Goal: Information Seeking & Learning: Find specific page/section

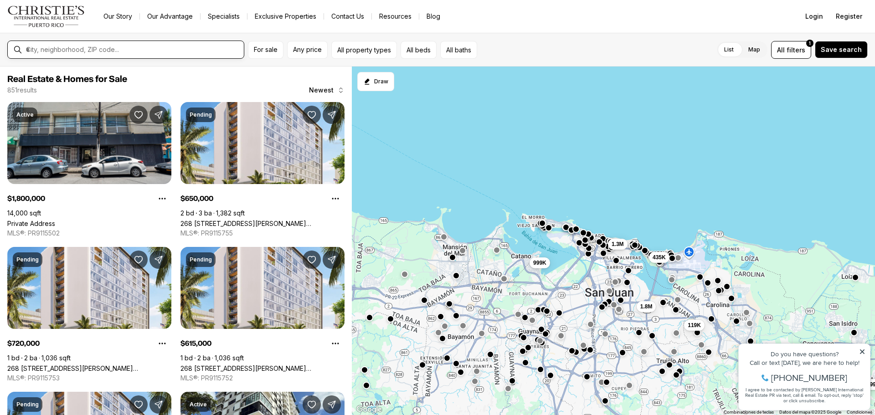
click at [141, 51] on input "text" at bounding box center [133, 50] width 214 height 8
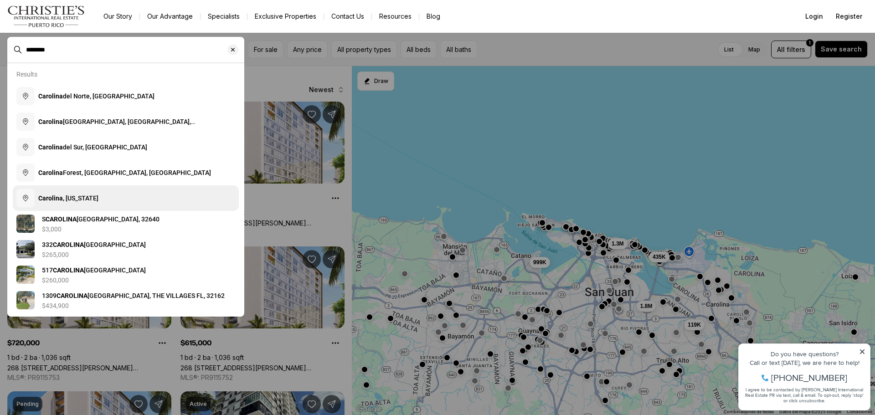
type input "********"
click at [125, 197] on button "Carolina , Puerto Rico" at bounding box center [126, 199] width 226 height 26
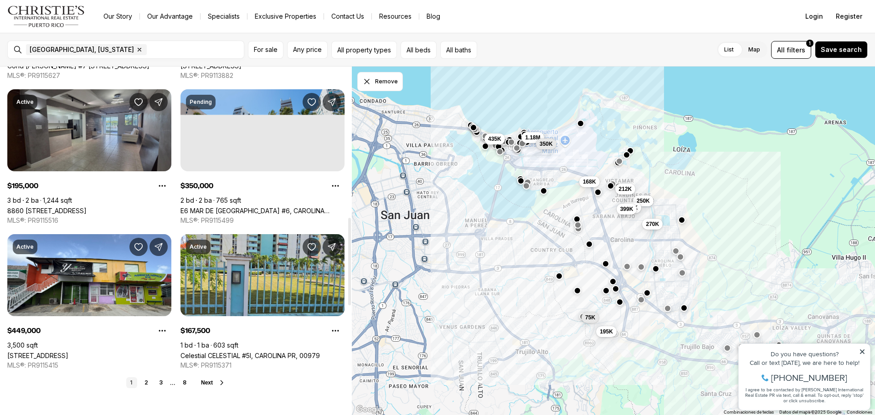
scroll to position [638, 0]
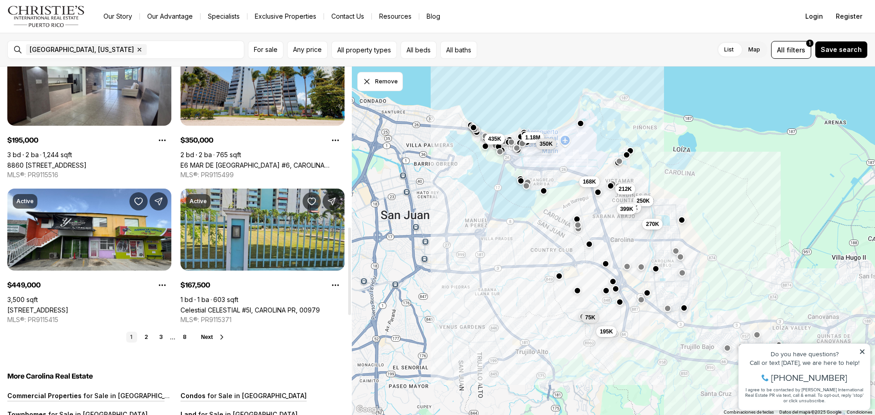
click at [145, 334] on link "2" at bounding box center [146, 337] width 11 height 11
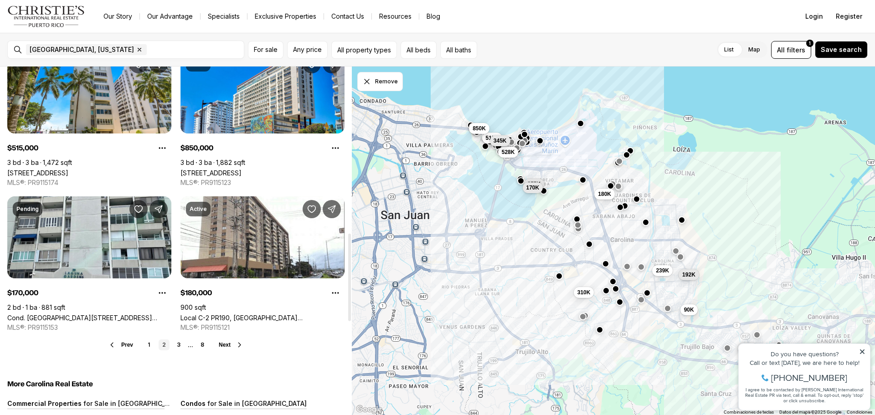
scroll to position [684, 0]
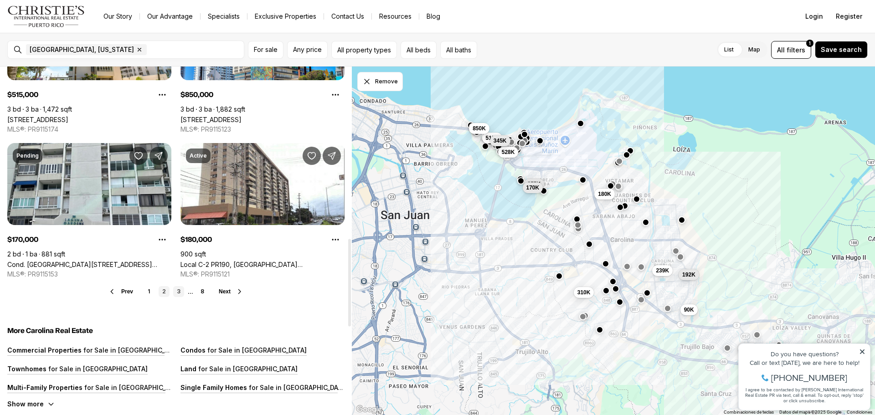
click at [178, 289] on link "3" at bounding box center [178, 291] width 11 height 11
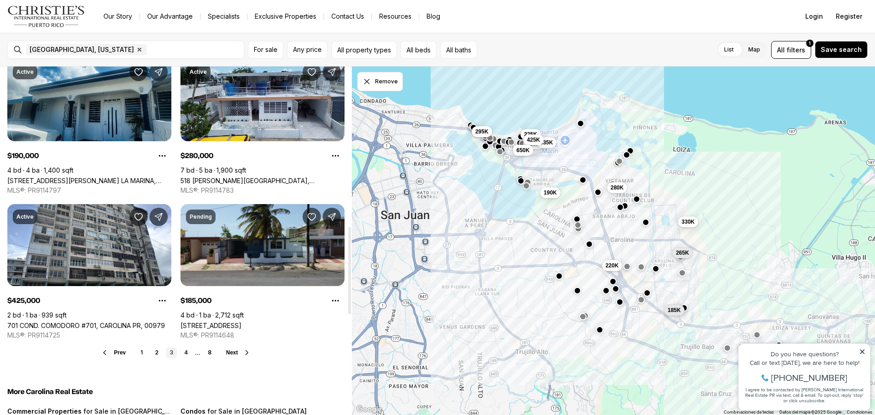
scroll to position [638, 0]
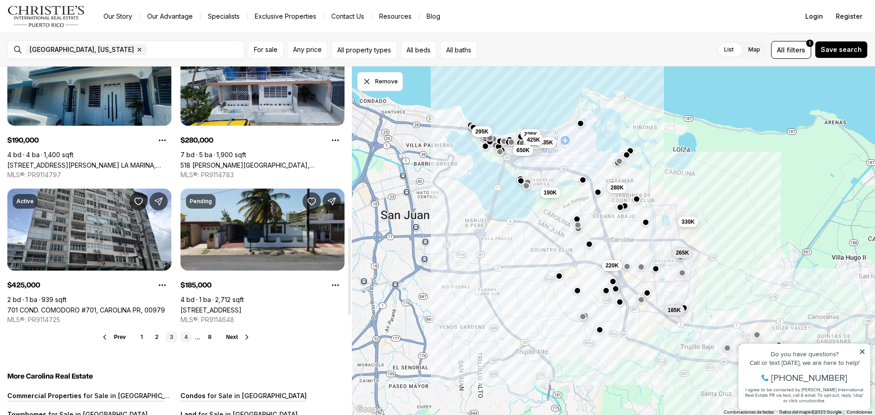
click at [186, 337] on link "4" at bounding box center [186, 337] width 11 height 11
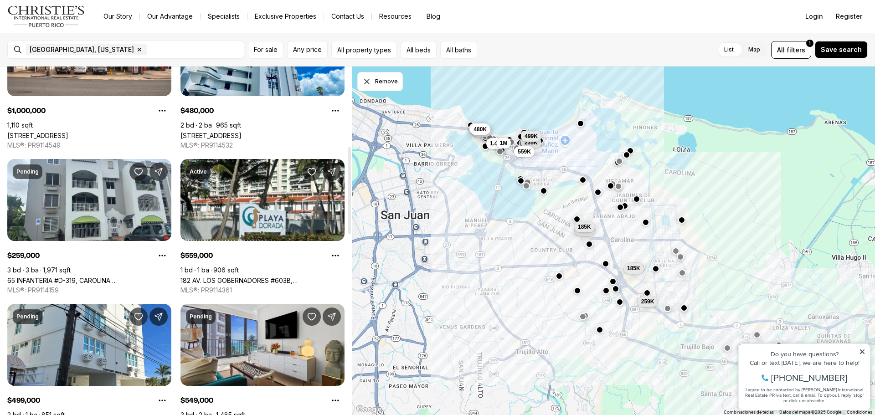
scroll to position [228, 0]
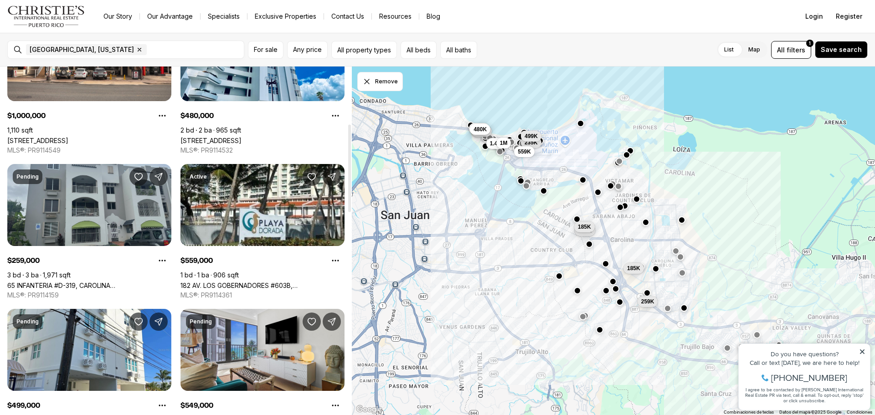
click at [109, 282] on link "65 INFANTERIA #D-319, CAROLINA [GEOGRAPHIC_DATA], 00985" at bounding box center [89, 286] width 164 height 8
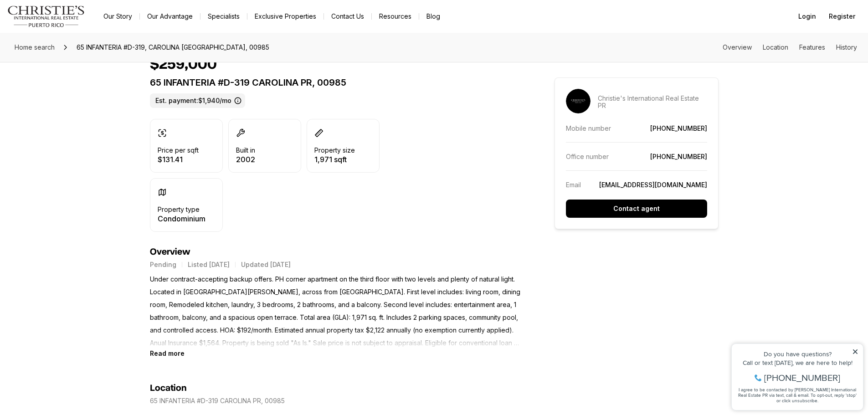
scroll to position [228, 0]
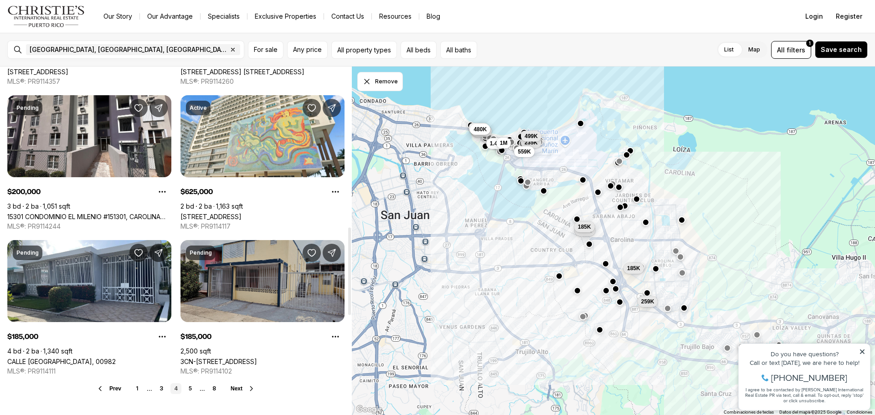
scroll to position [638, 0]
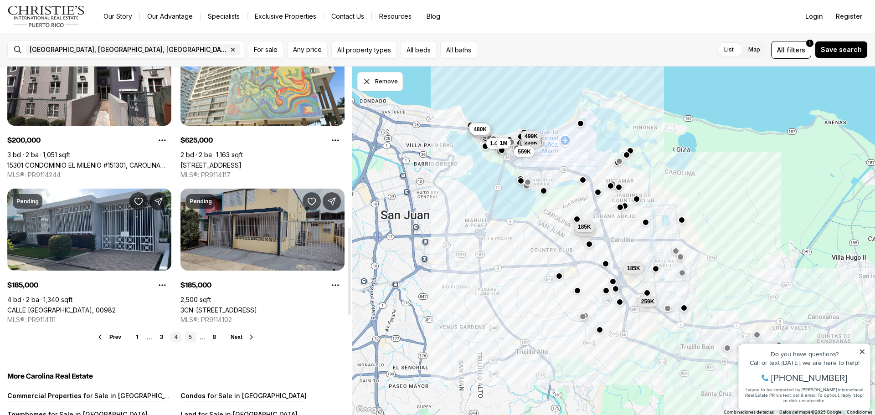
click at [191, 339] on link "5" at bounding box center [190, 337] width 11 height 11
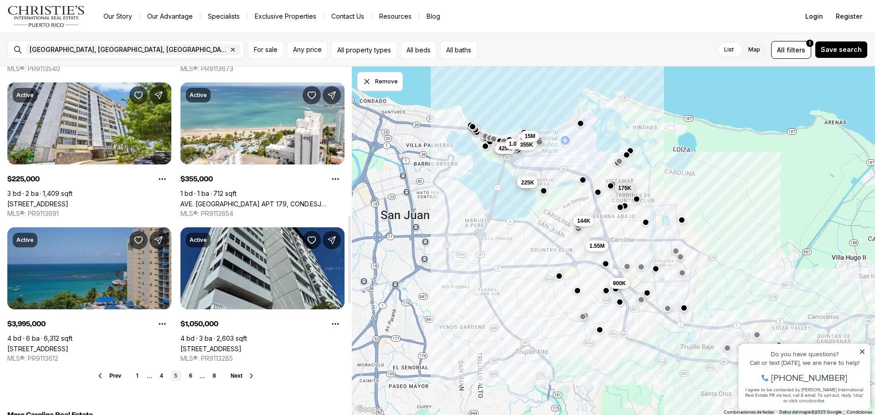
scroll to position [593, 0]
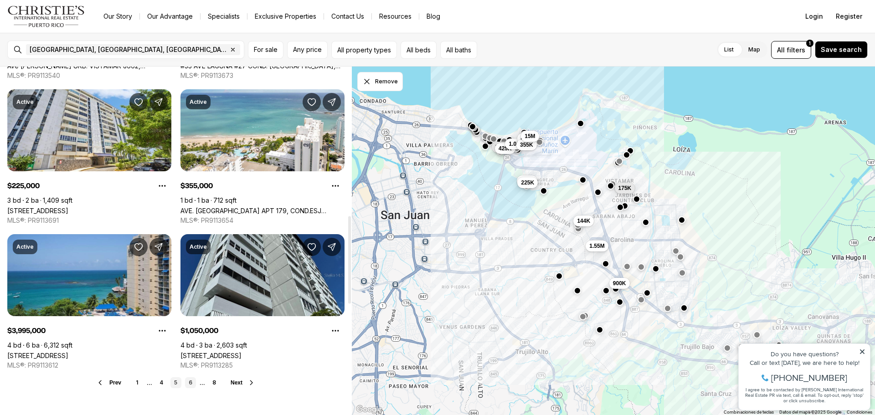
click at [191, 384] on link "6" at bounding box center [190, 382] width 11 height 11
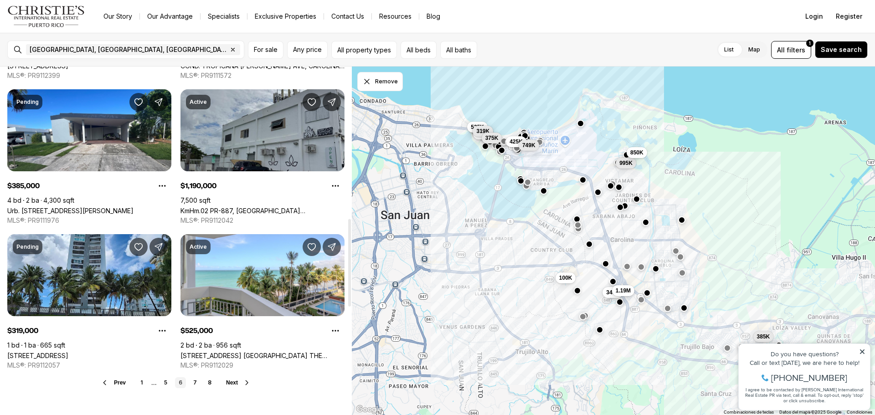
scroll to position [684, 0]
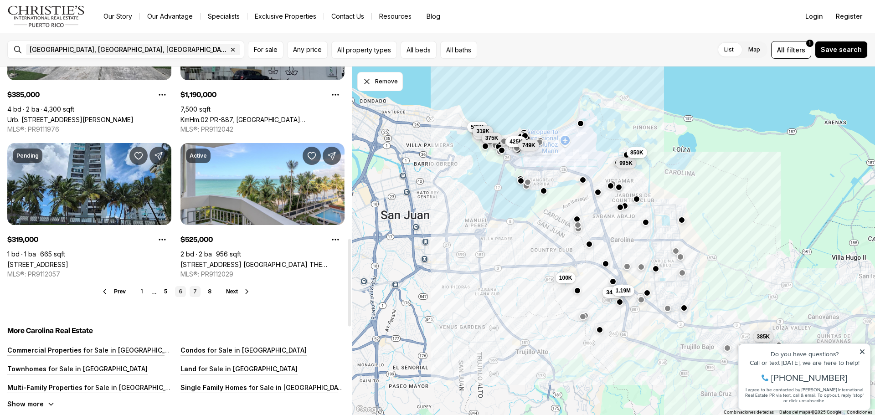
click at [194, 289] on link "7" at bounding box center [195, 291] width 11 height 11
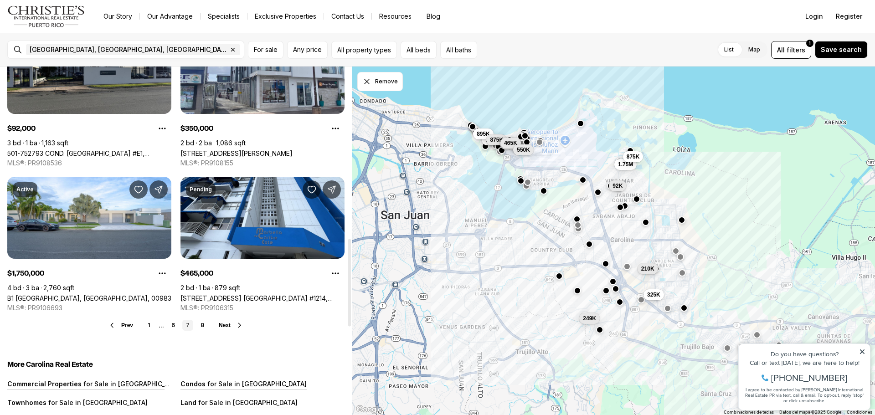
scroll to position [684, 0]
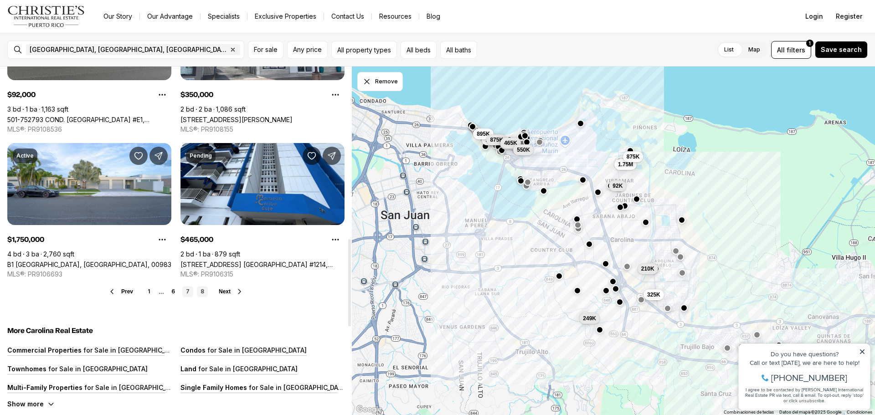
click at [205, 291] on link "8" at bounding box center [202, 291] width 11 height 11
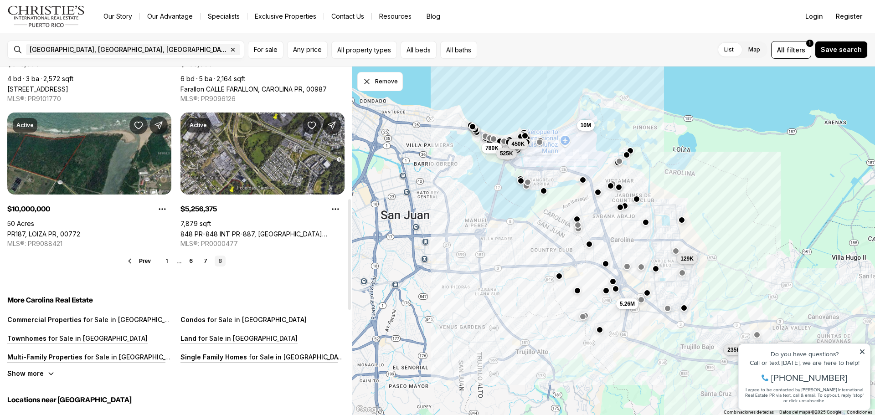
scroll to position [456, 0]
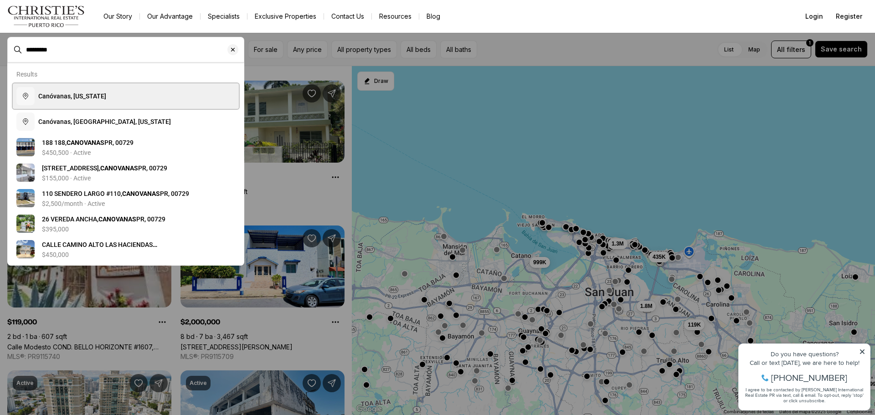
click at [102, 100] on span "Canóvanas, Puerto Rico" at bounding box center [72, 96] width 68 height 7
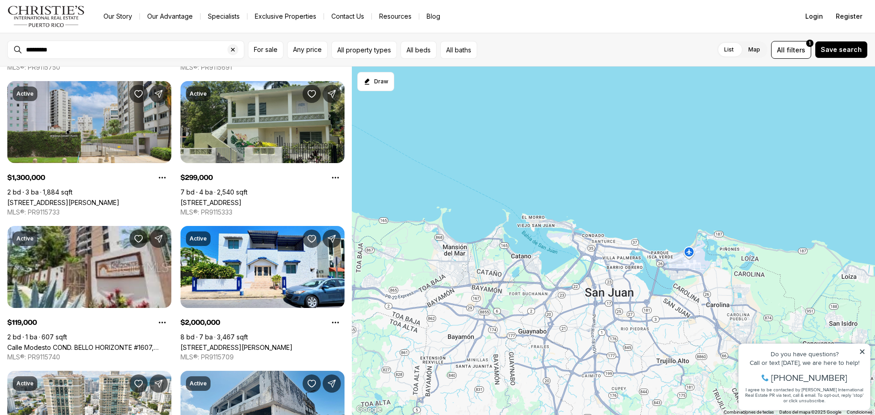
type input "**********"
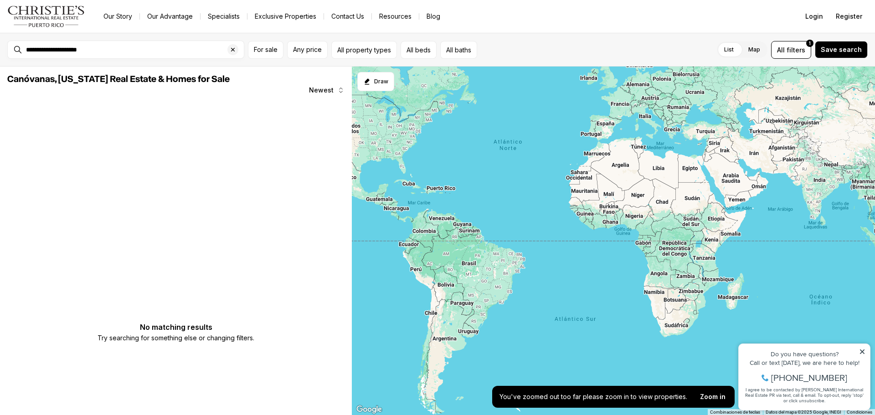
click at [98, 78] on span "Canóvanas, Puerto Rico Real Estate & Homes for Sale" at bounding box center [118, 79] width 222 height 9
